Goal: Task Accomplishment & Management: Manage account settings

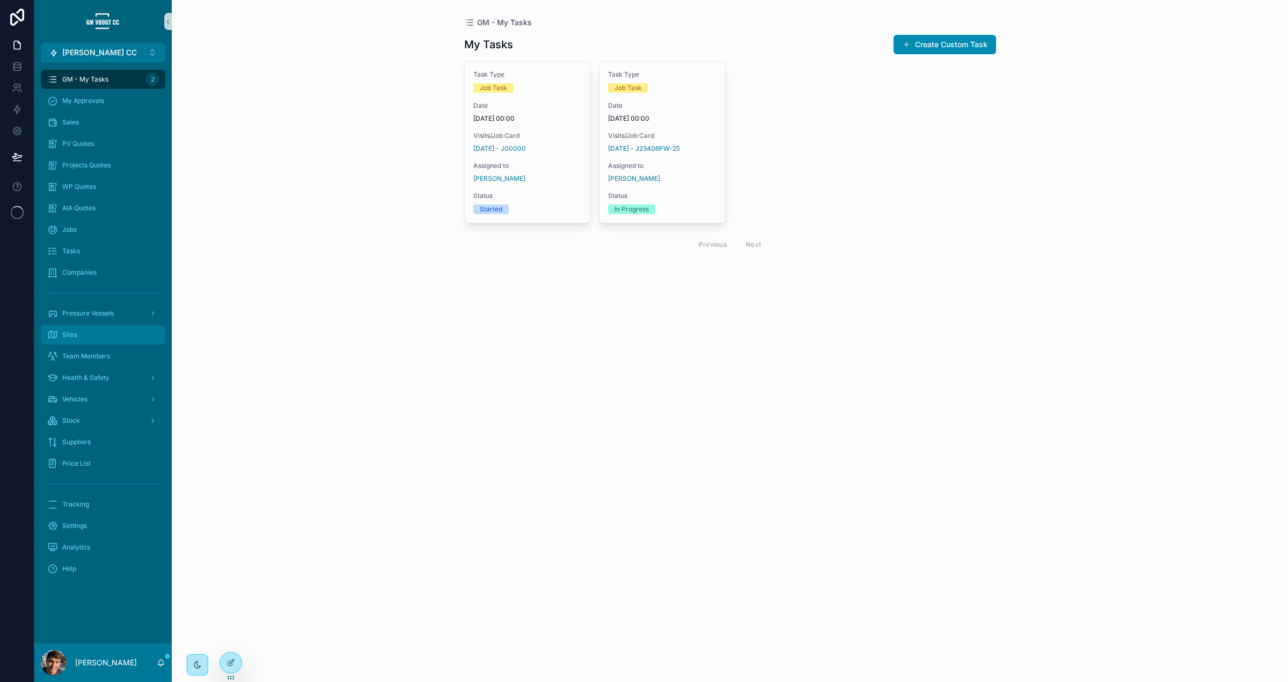
click at [112, 334] on div "Sites" at bounding box center [103, 334] width 112 height 17
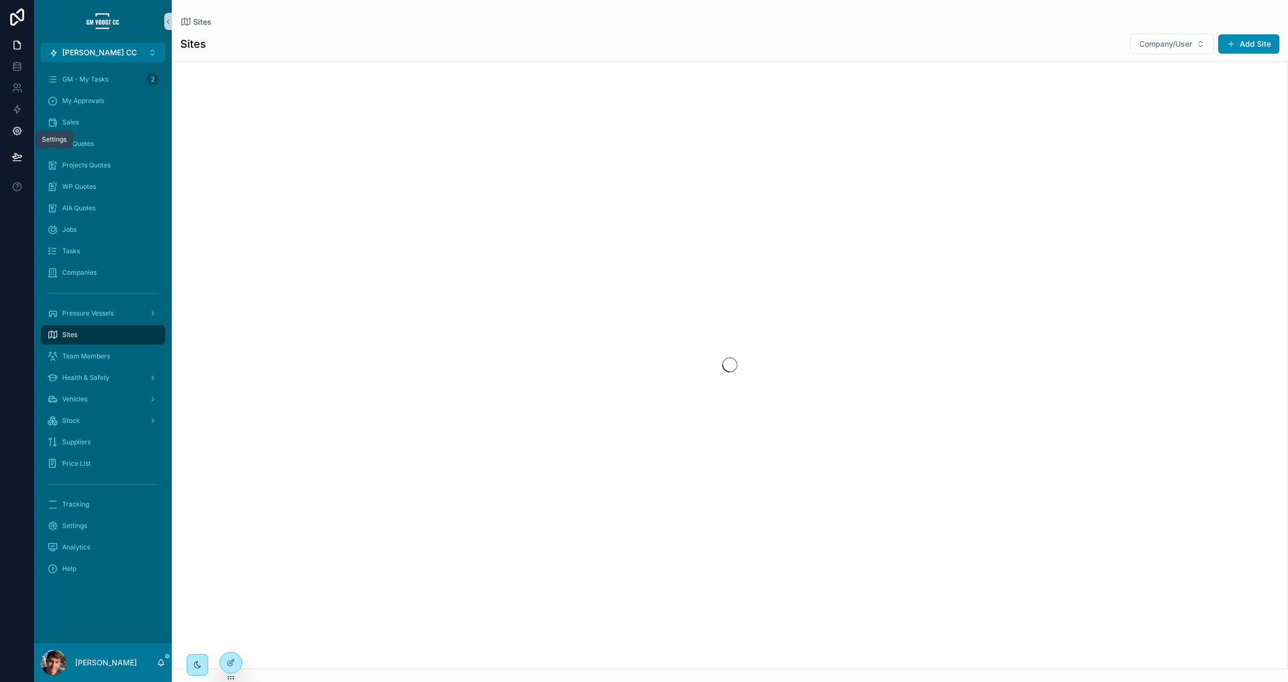
click at [13, 133] on icon at bounding box center [17, 131] width 8 height 8
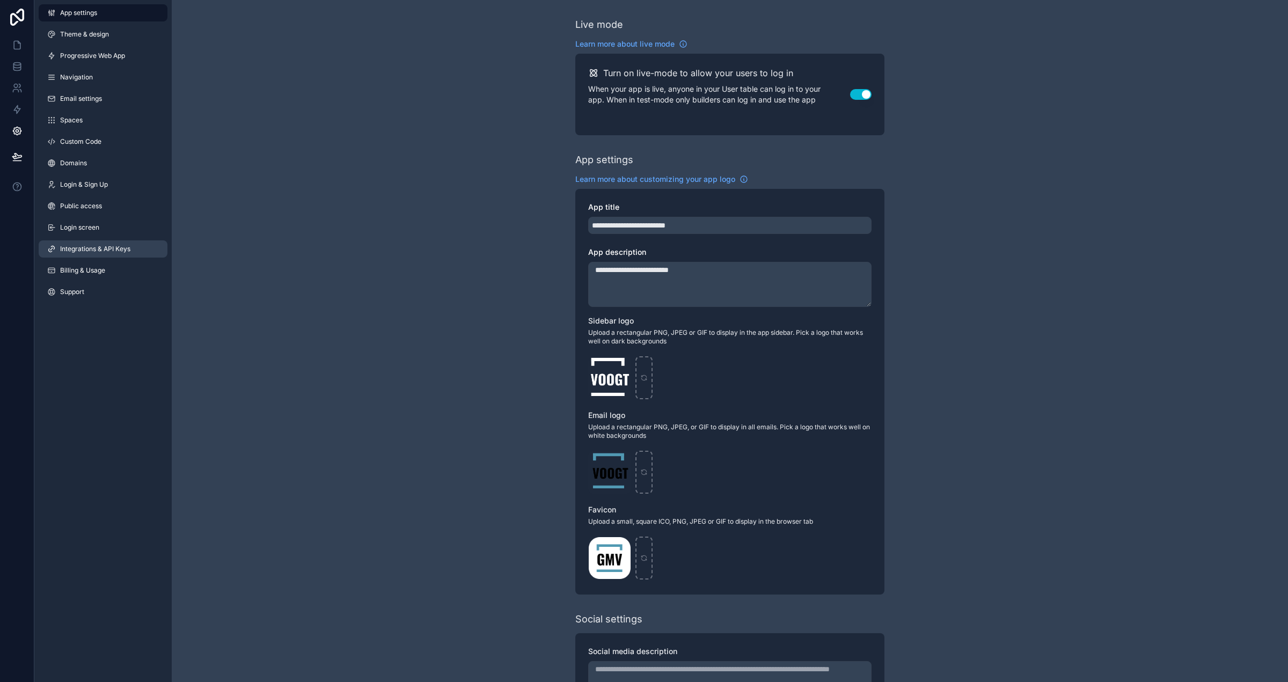
click at [99, 246] on span "Integrations & API Keys" at bounding box center [95, 249] width 70 height 9
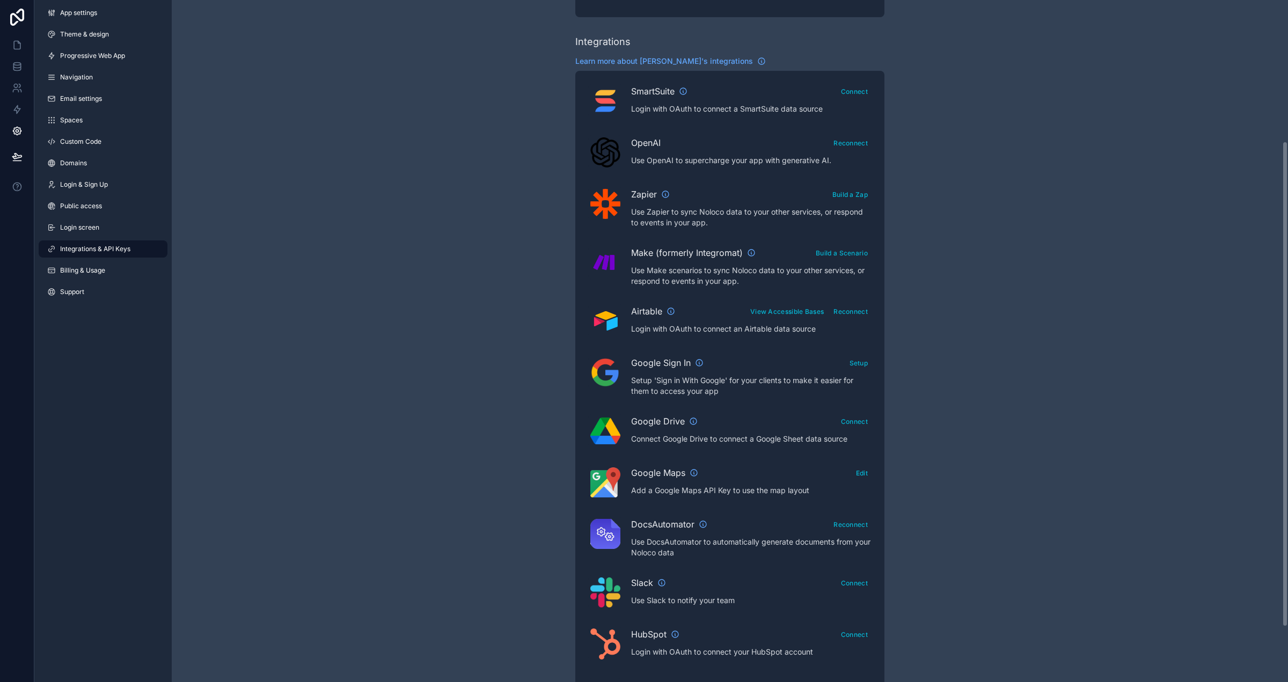
scroll to position [211, 0]
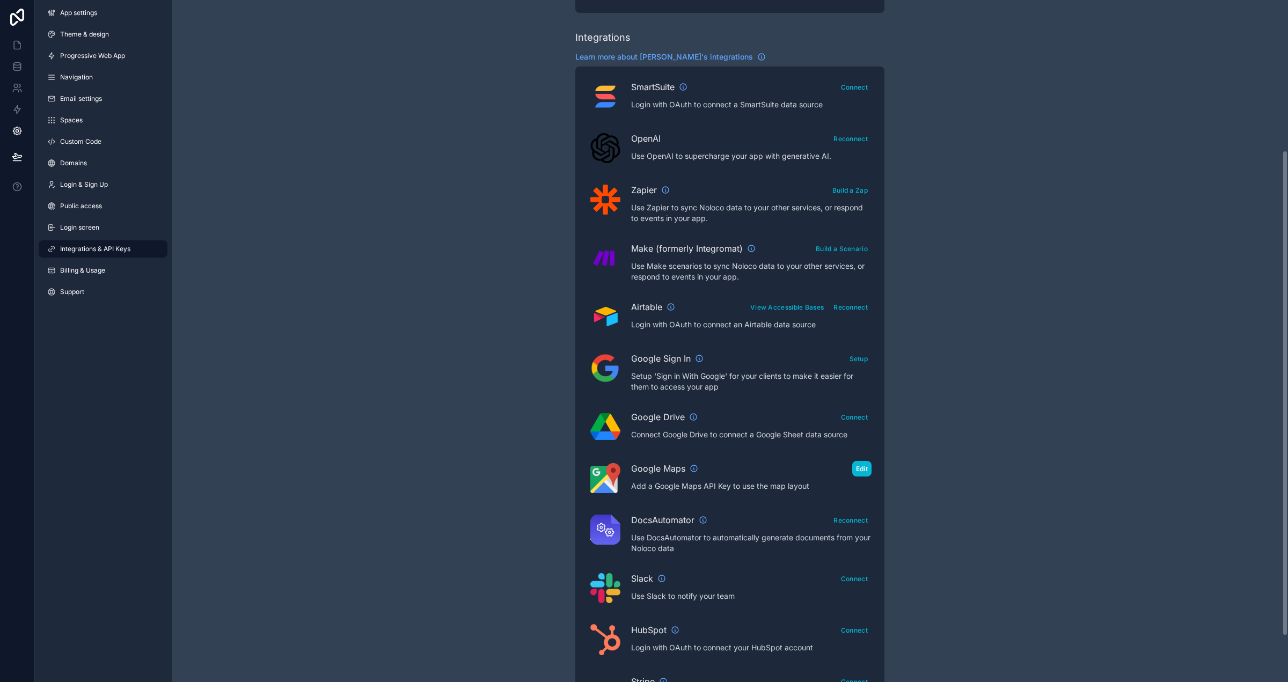
click at [856, 468] on button "Edit" at bounding box center [861, 469] width 19 height 16
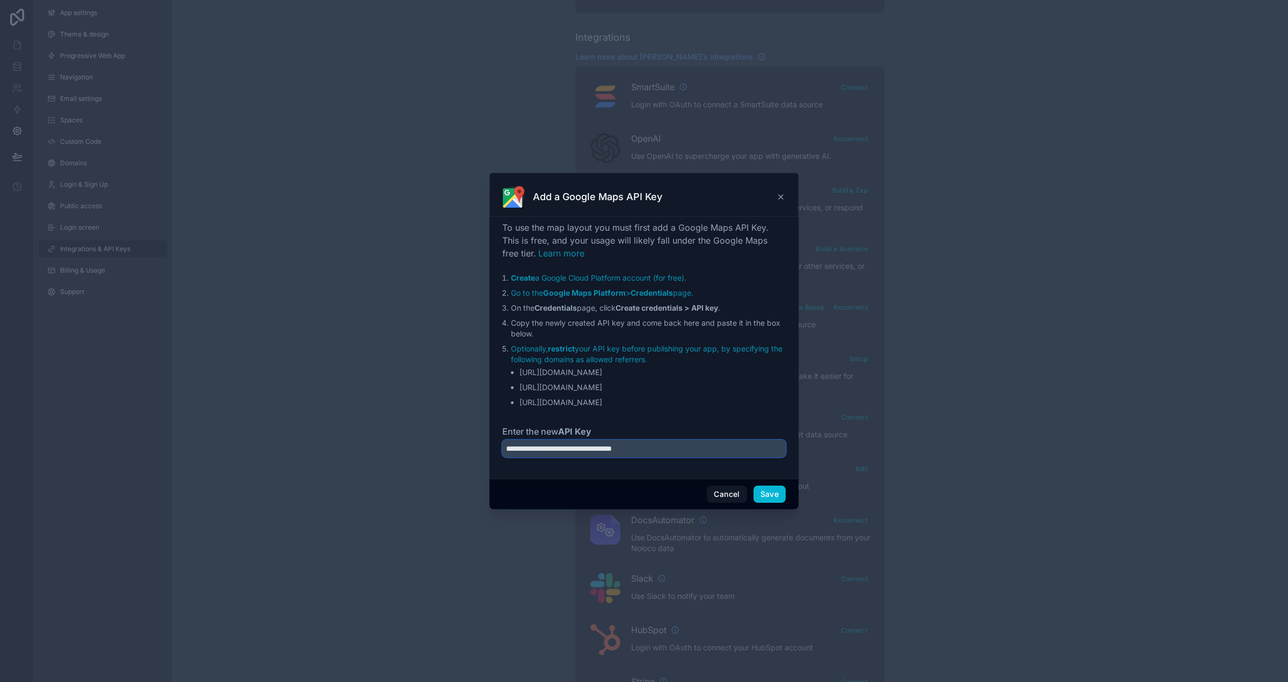
drag, startPoint x: 703, startPoint y: 450, endPoint x: 501, endPoint y: 446, distance: 201.3
click at [502, 446] on input "**********" at bounding box center [643, 448] width 283 height 17
click at [779, 198] on icon at bounding box center [781, 197] width 9 height 9
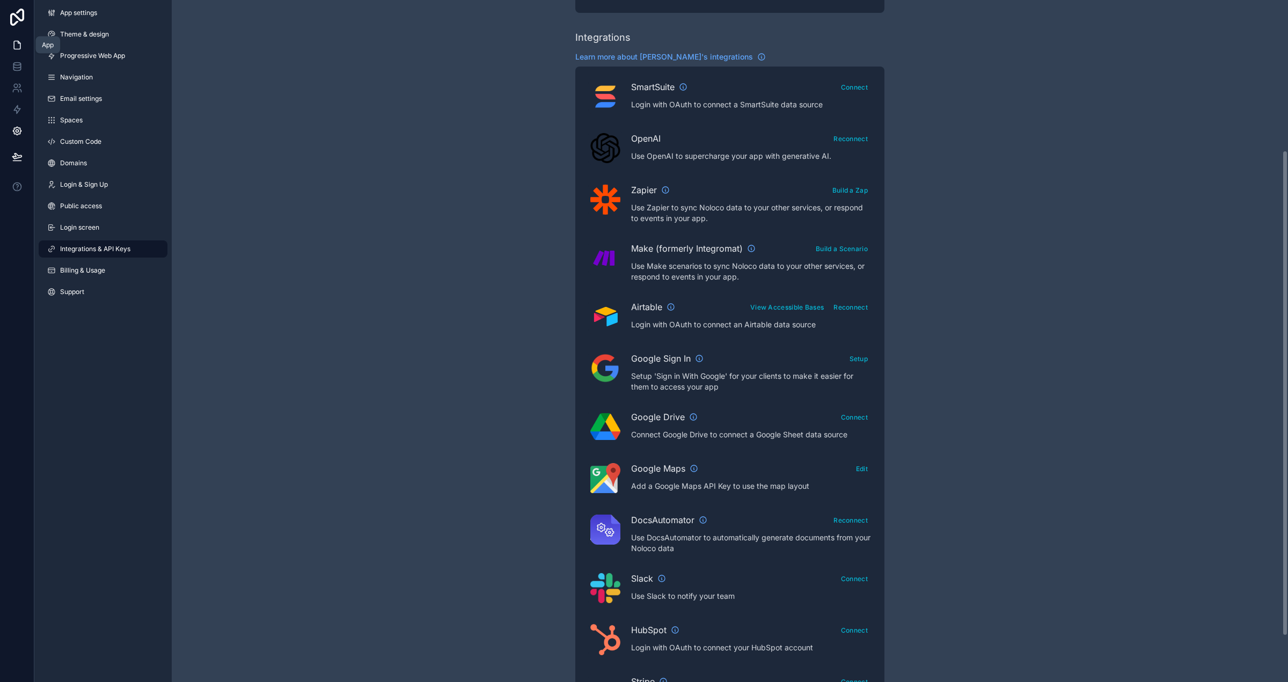
click at [18, 46] on icon at bounding box center [17, 45] width 11 height 11
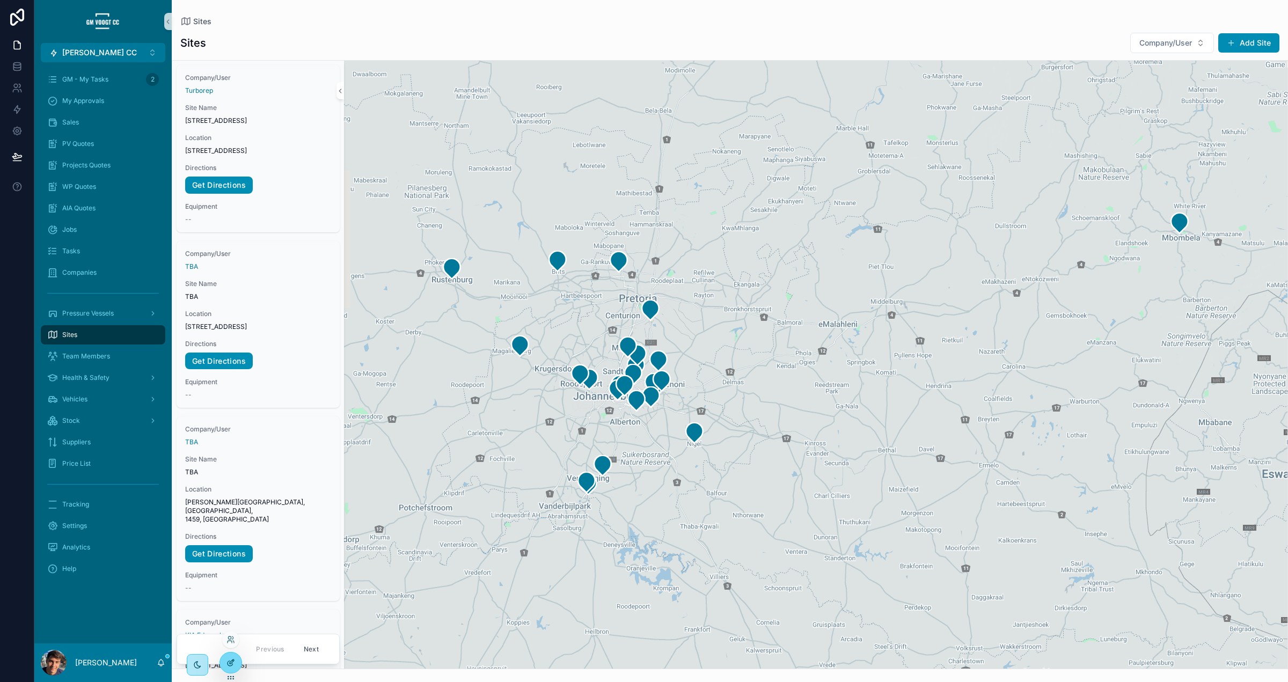
click at [234, 659] on icon at bounding box center [231, 663] width 9 height 9
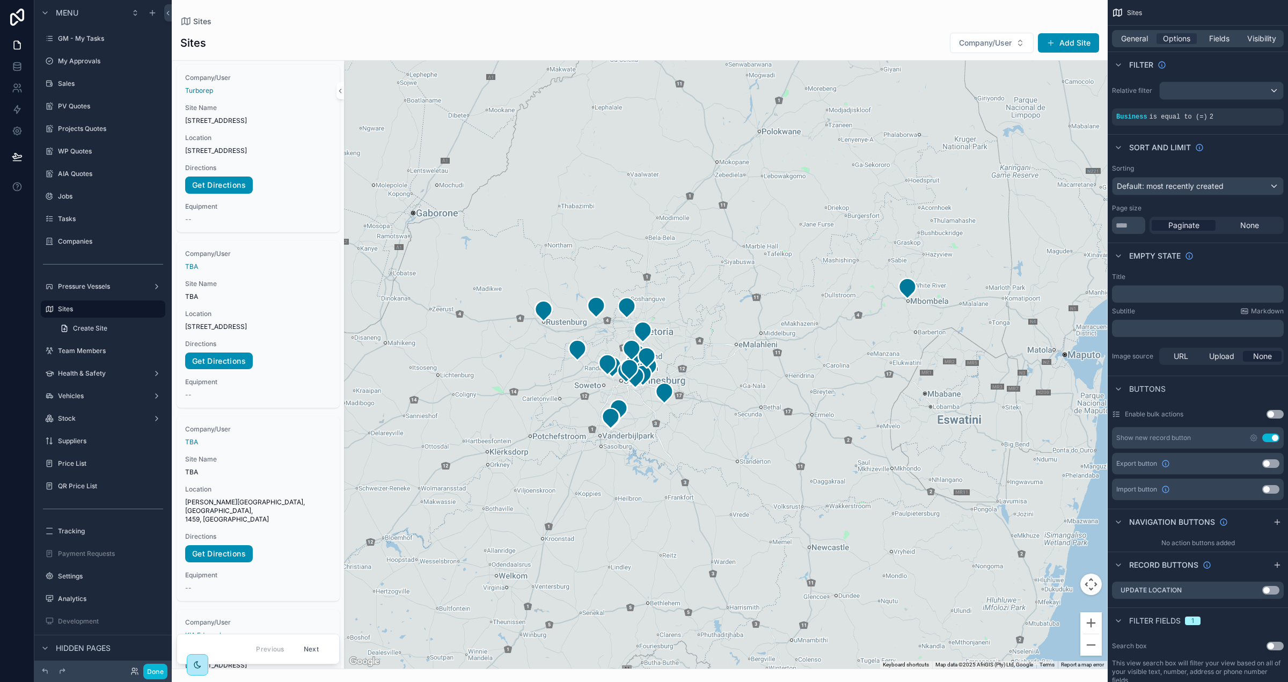
click at [1139, 28] on div "General Options Fields Visibility" at bounding box center [1198, 39] width 180 height 26
click at [1141, 34] on span "General" at bounding box center [1134, 38] width 27 height 11
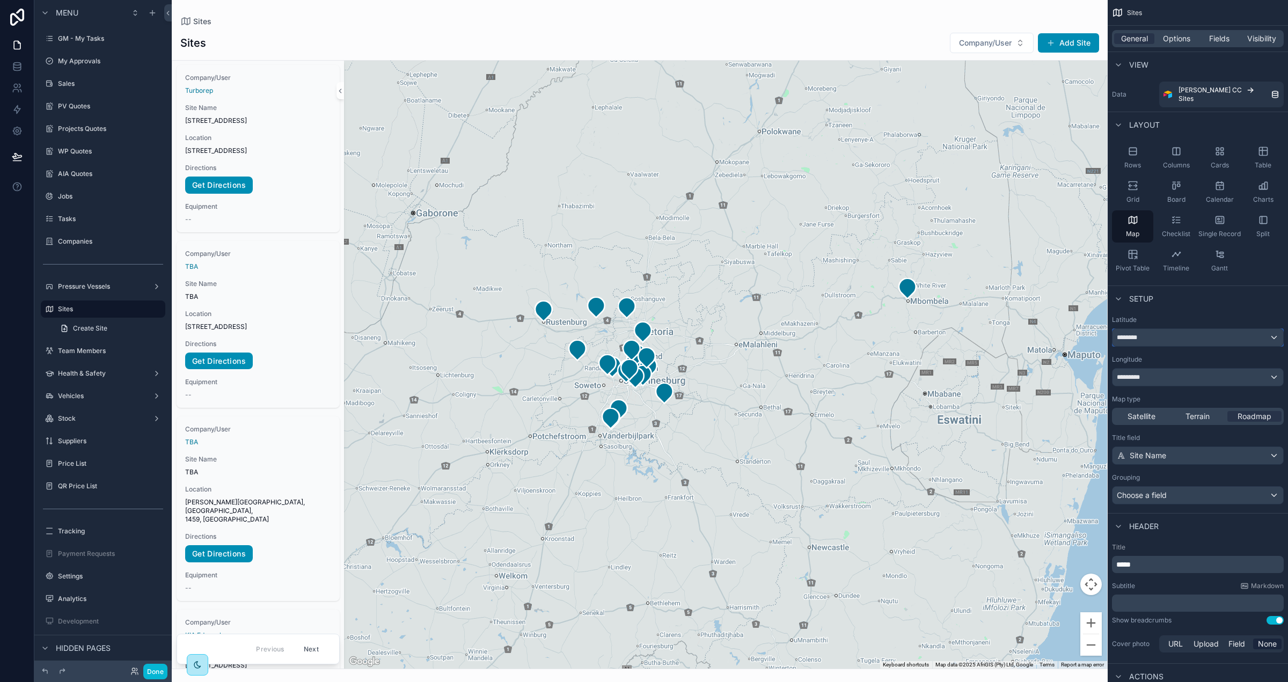
click at [1211, 329] on div "********" at bounding box center [1198, 337] width 171 height 17
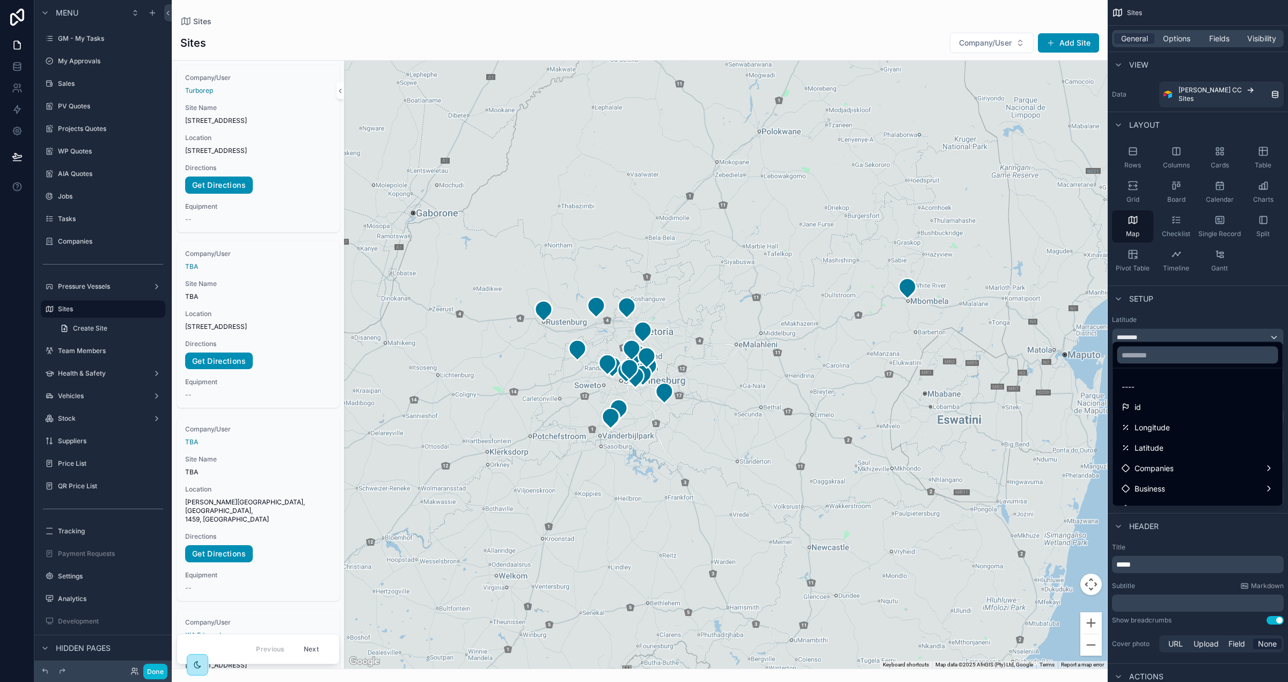
click at [1218, 294] on div "scrollable content" at bounding box center [644, 341] width 1288 height 682
